Goal: Information Seeking & Learning: Learn about a topic

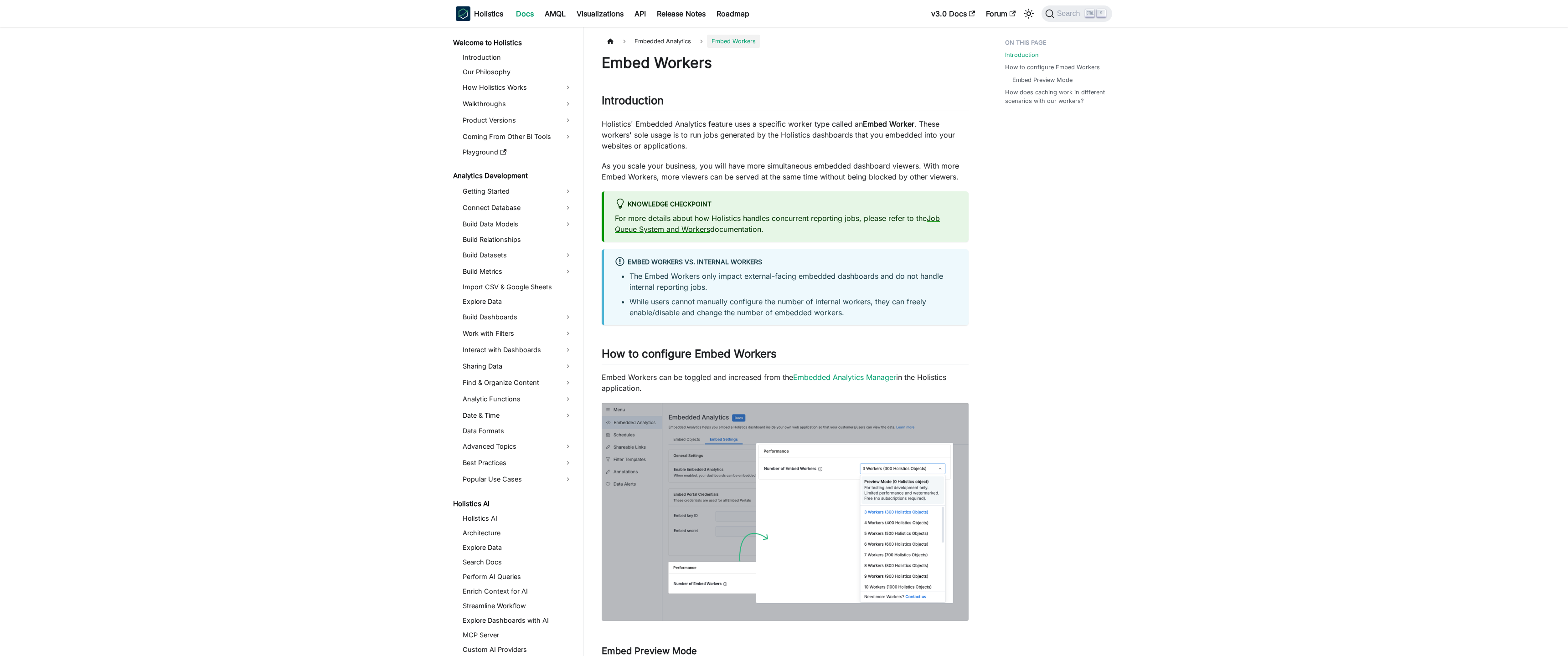
scroll to position [552, 0]
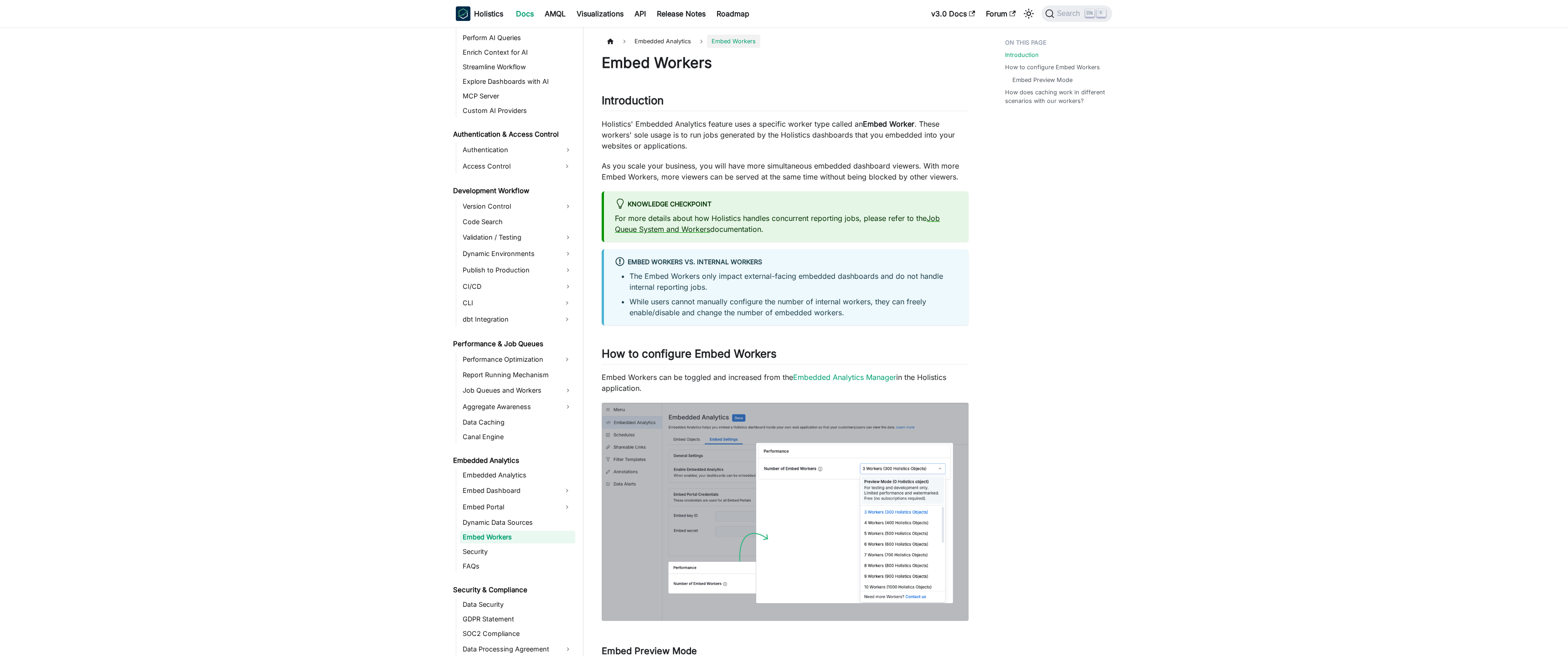
scroll to position [552, 0]
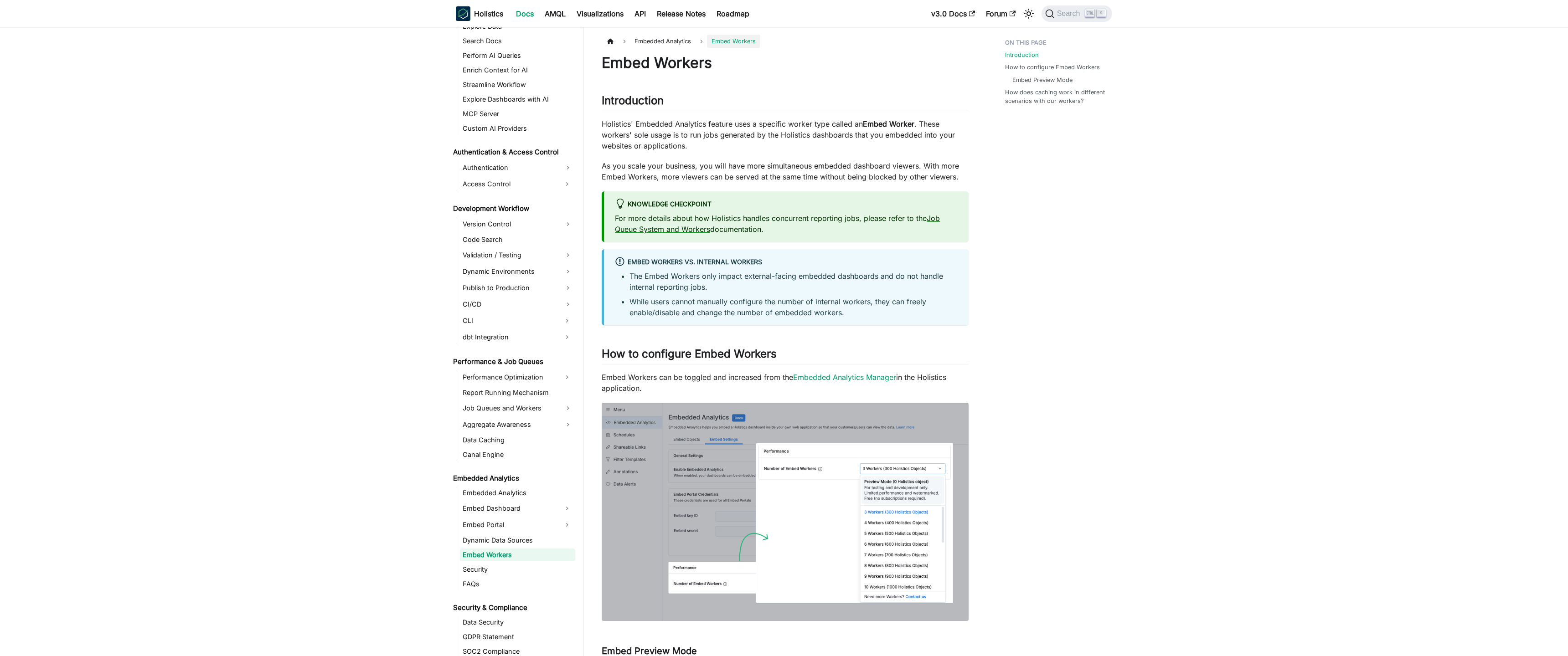
scroll to position [552, 0]
